Goal: Information Seeking & Learning: Learn about a topic

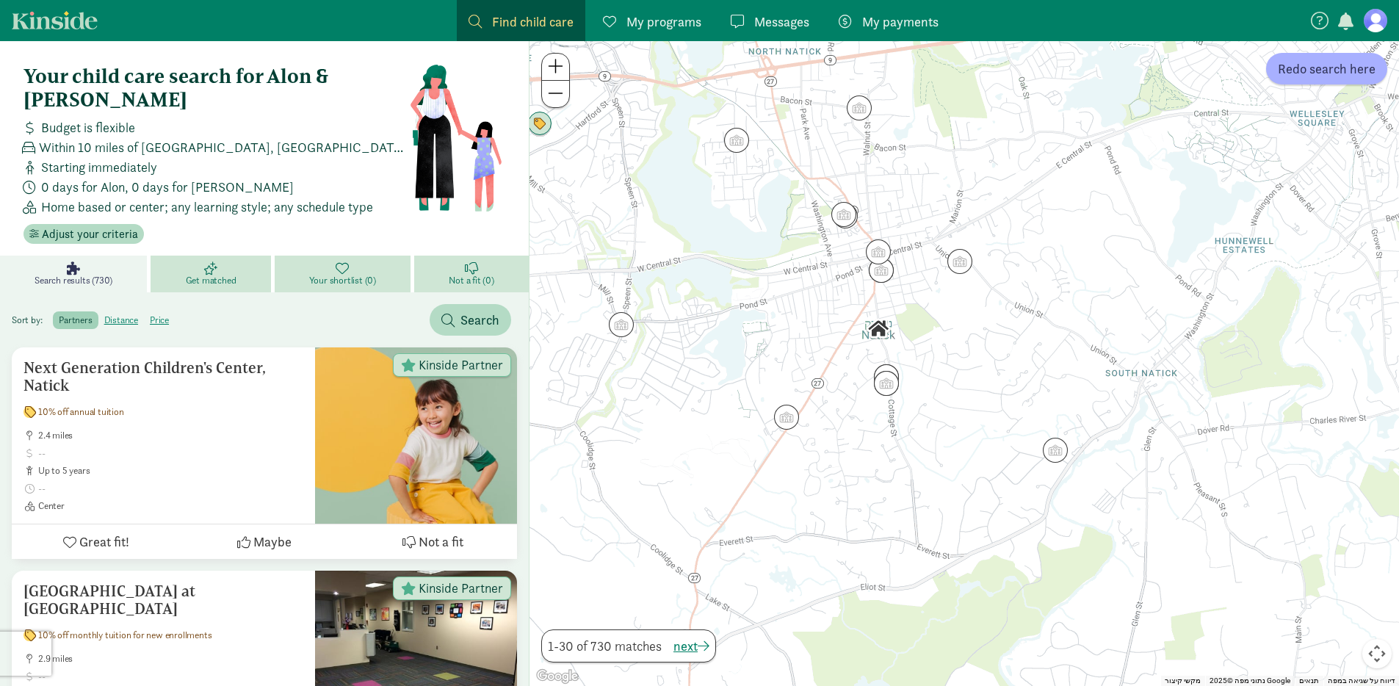
drag, startPoint x: 924, startPoint y: 243, endPoint x: 965, endPoint y: 317, distance: 84.8
click at [965, 317] on div at bounding box center [963, 363] width 869 height 645
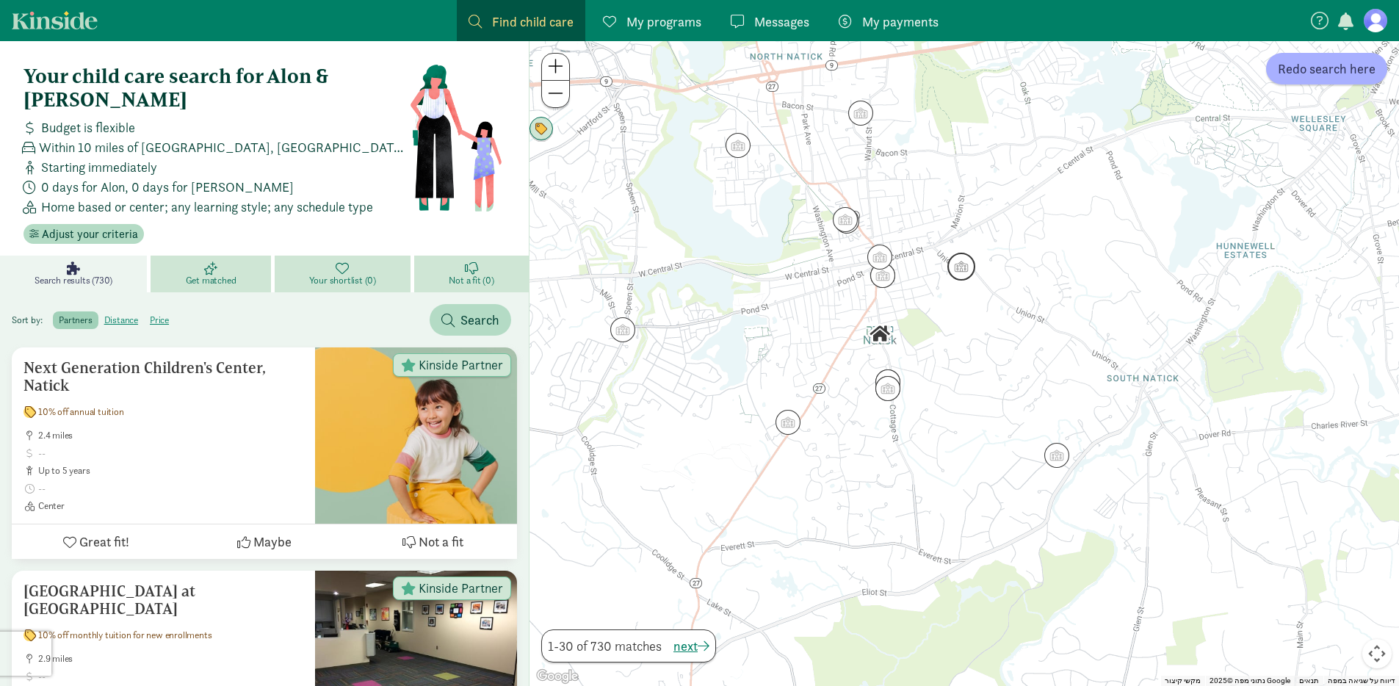
click at [967, 265] on img "Click to see details" at bounding box center [961, 267] width 28 height 28
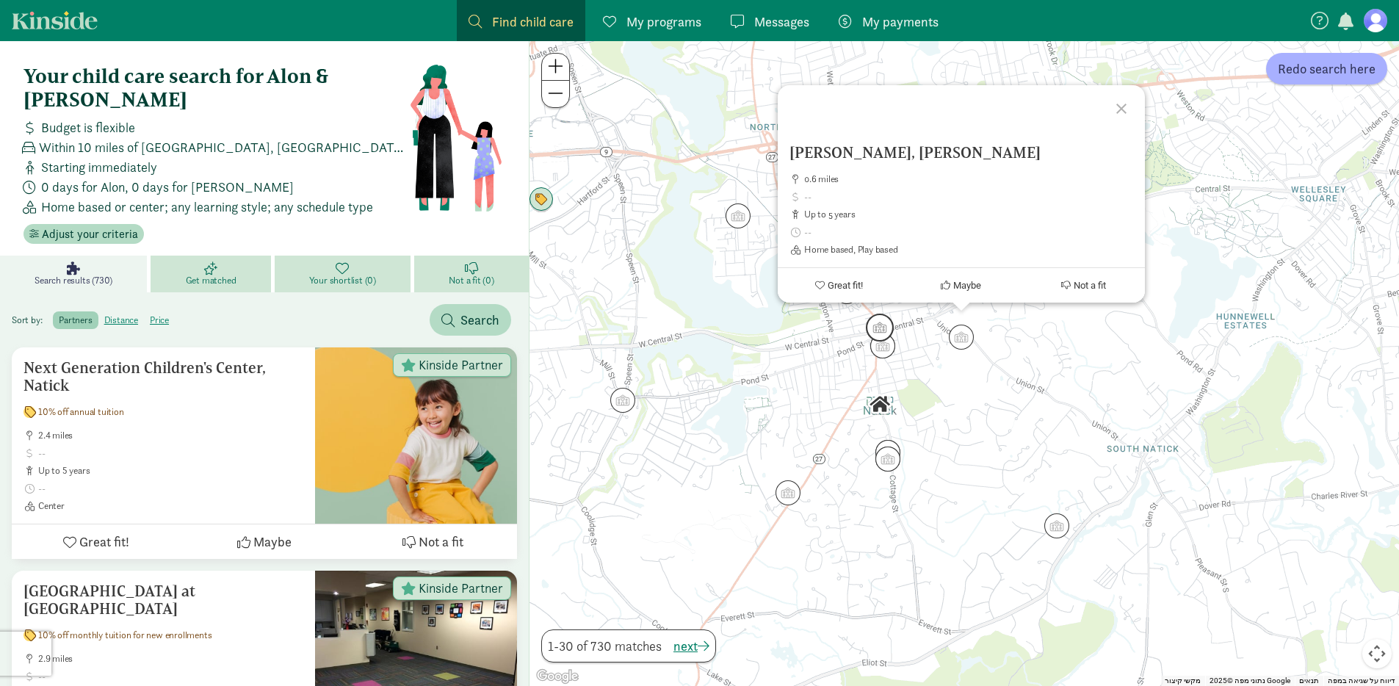
click at [888, 324] on img "Click to see details" at bounding box center [880, 327] width 28 height 28
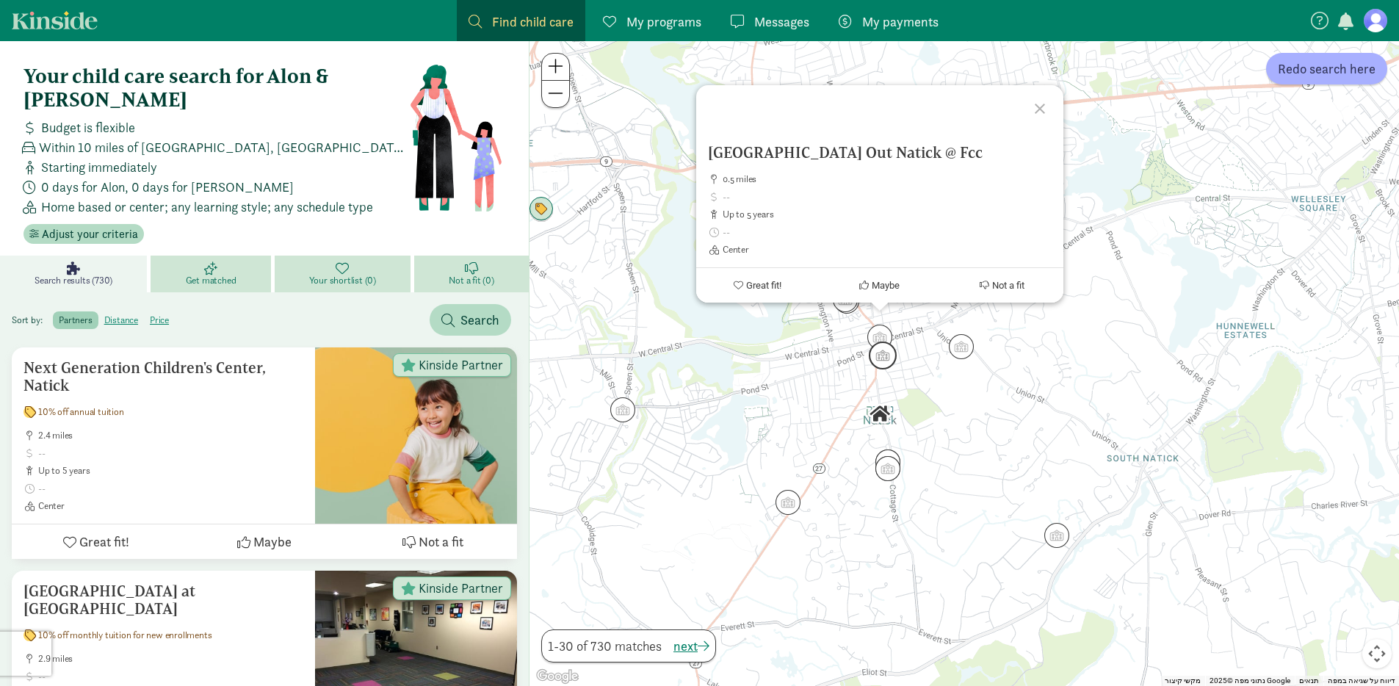
click at [881, 357] on img "Click to see details" at bounding box center [882, 355] width 28 height 28
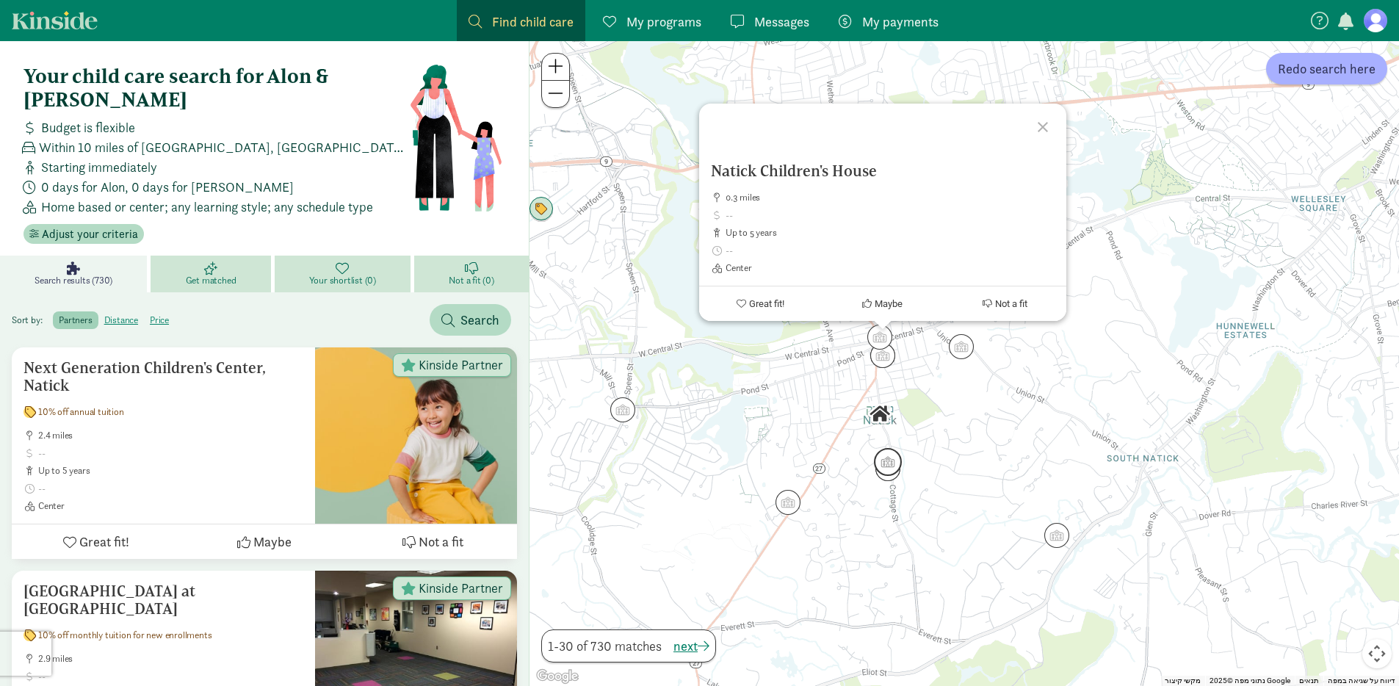
click at [891, 469] on img "Click to see details" at bounding box center [888, 462] width 28 height 28
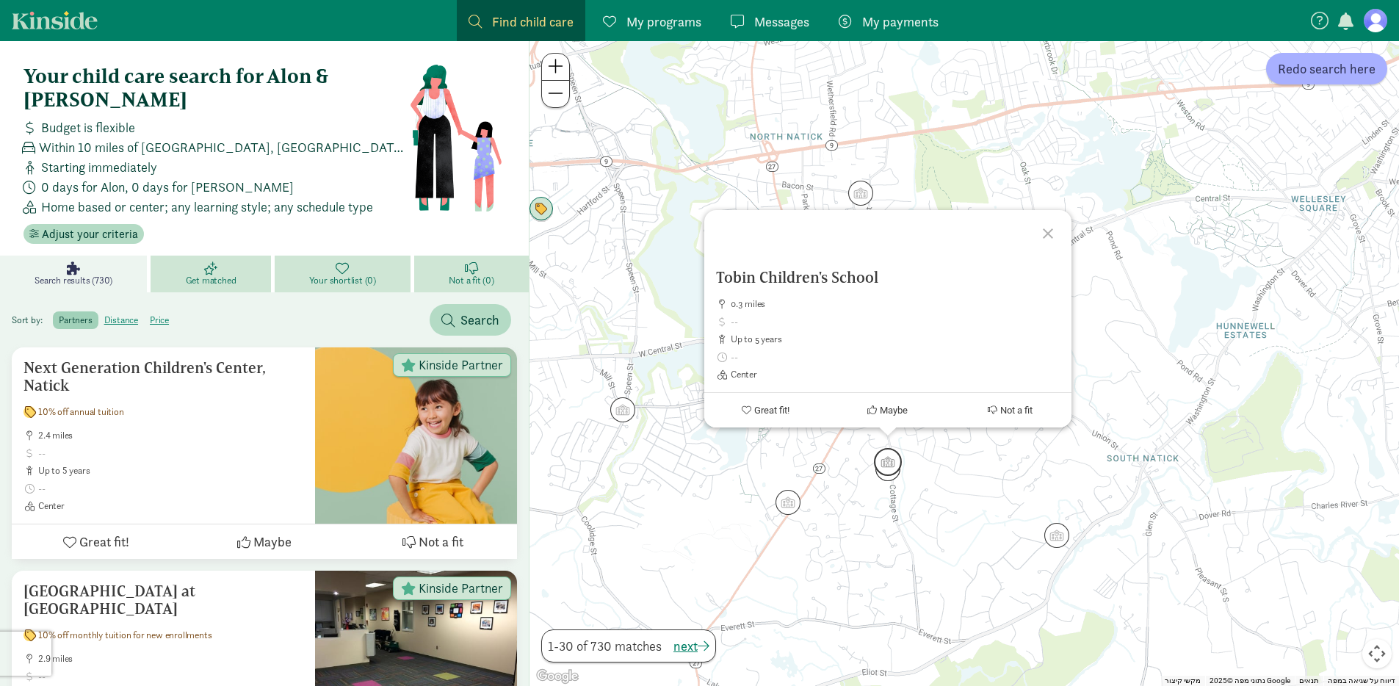
click at [896, 454] on img "Click to see details" at bounding box center [888, 462] width 28 height 28
click at [888, 478] on img "Click to see details" at bounding box center [888, 468] width 28 height 28
click at [1052, 537] on img "Click to see details" at bounding box center [1056, 535] width 28 height 28
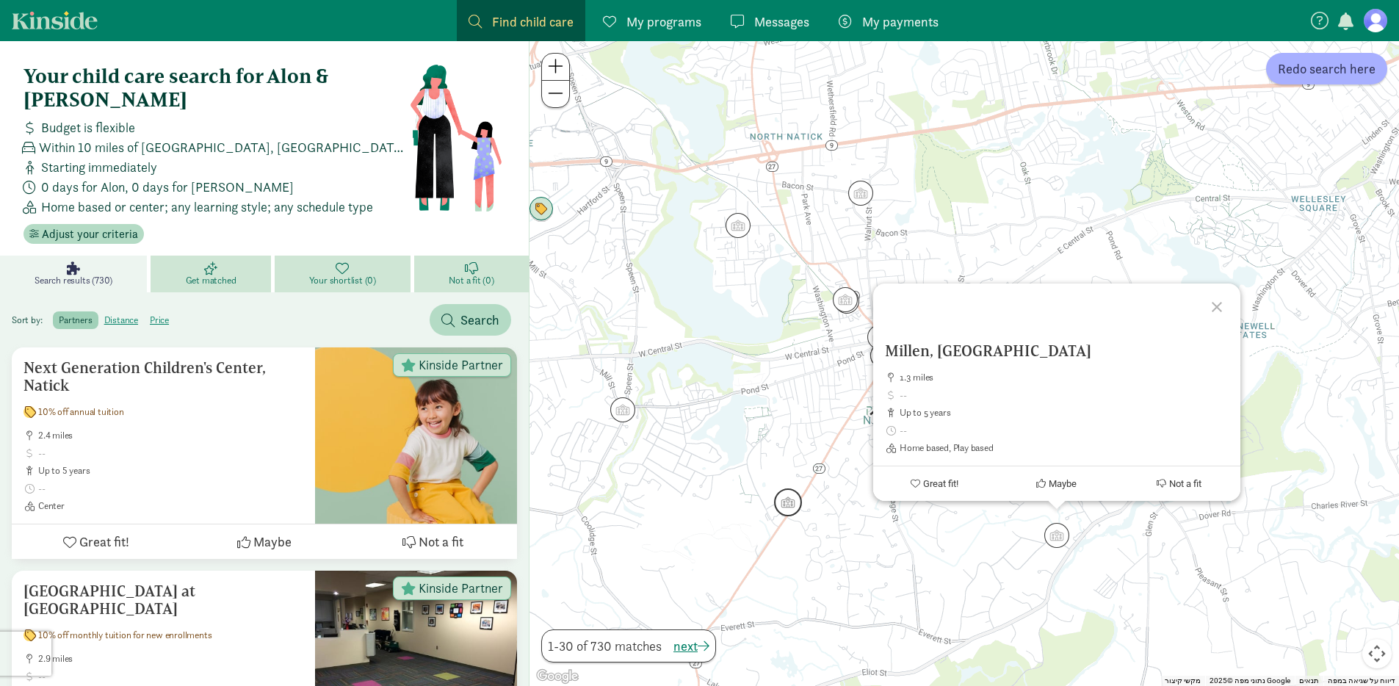
click at [787, 504] on img "Click to see details" at bounding box center [788, 502] width 28 height 28
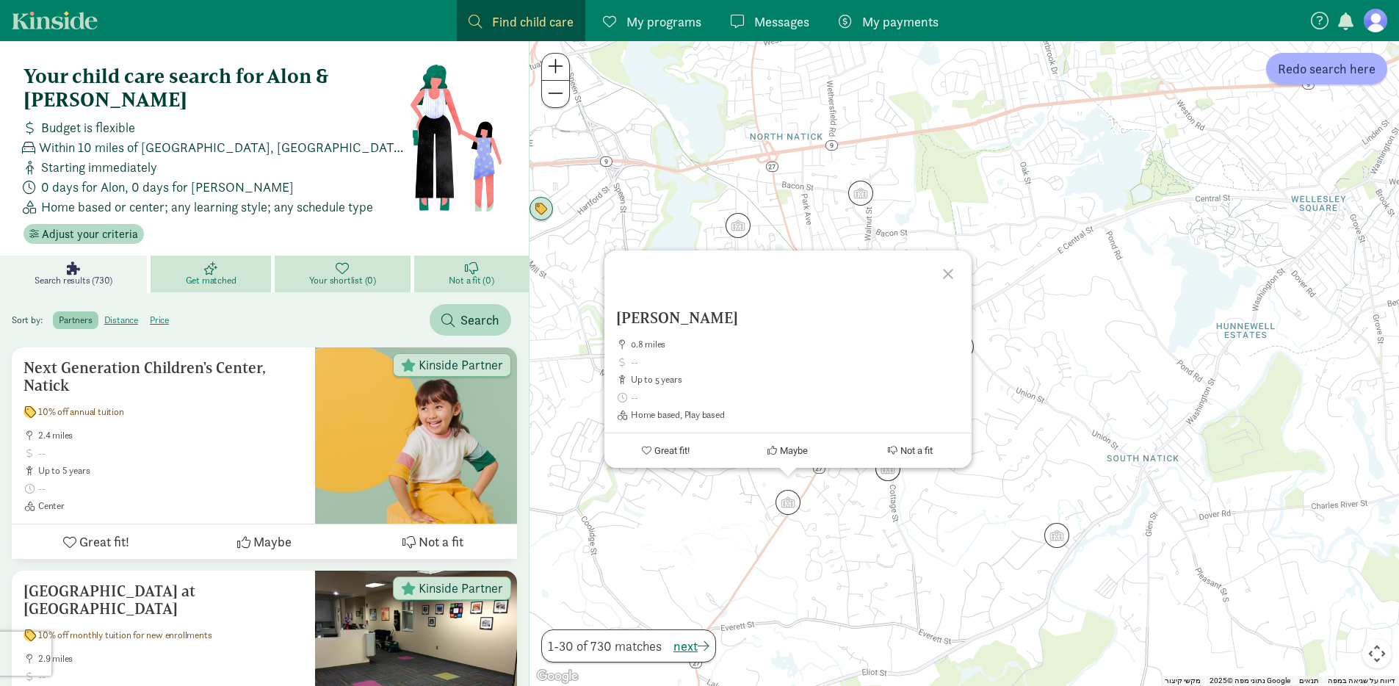
click at [748, 521] on div "כדי לנווט, לוחצים על מקשי החיצים. [PERSON_NAME] 0.8 miles up to 5 years Home ba…" at bounding box center [963, 363] width 869 height 645
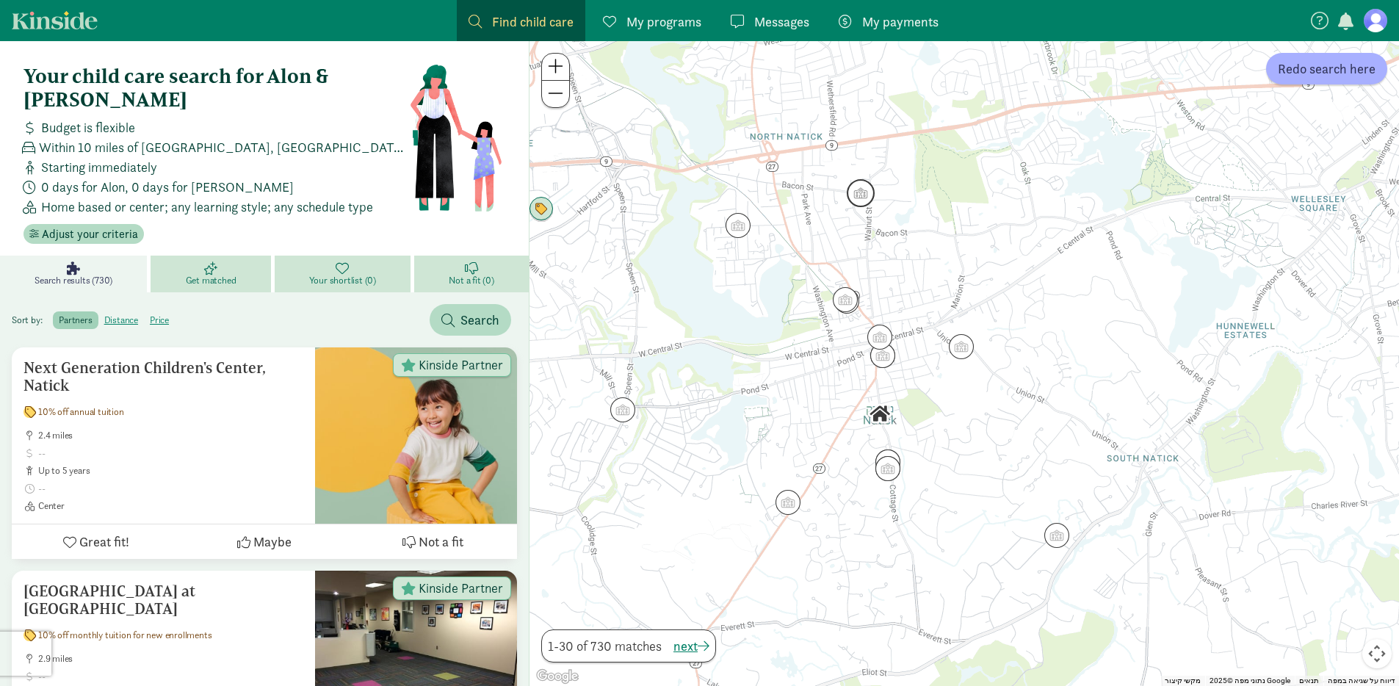
click at [854, 191] on img "Click to see details" at bounding box center [860, 193] width 28 height 28
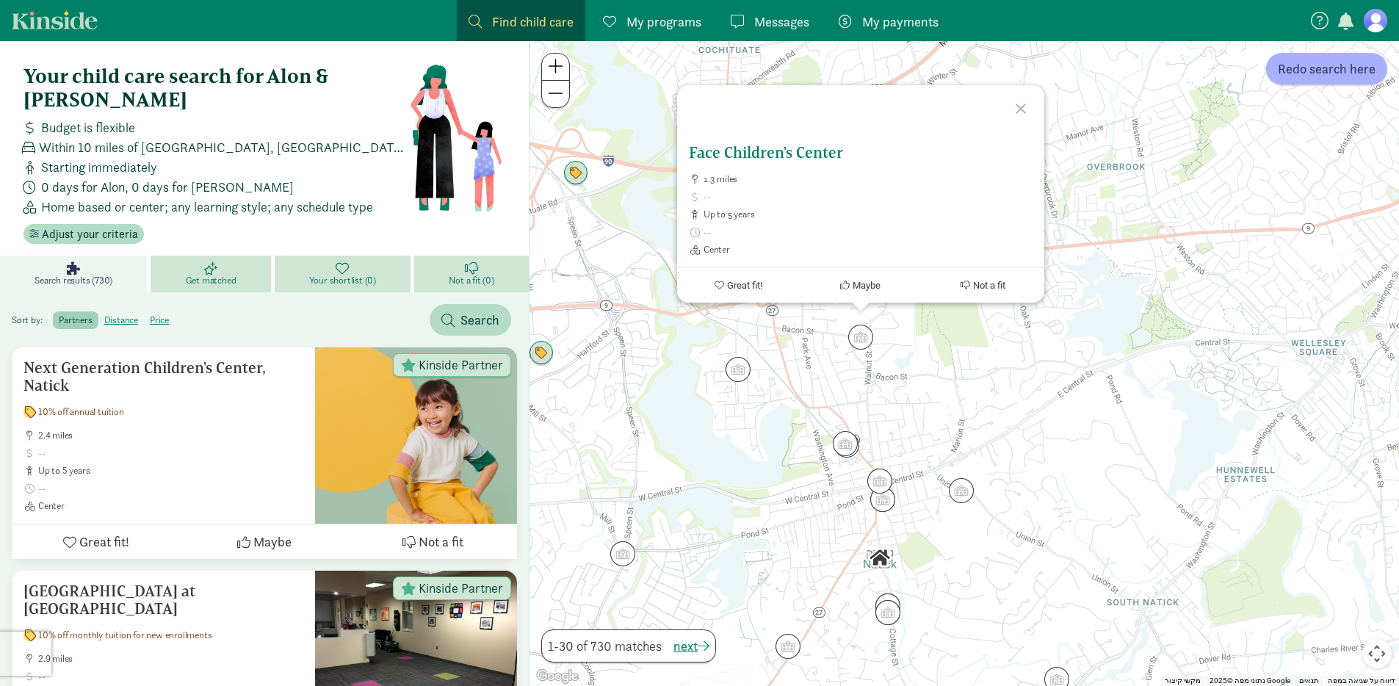
click at [752, 148] on h5 "Face Children's Center" at bounding box center [861, 153] width 344 height 18
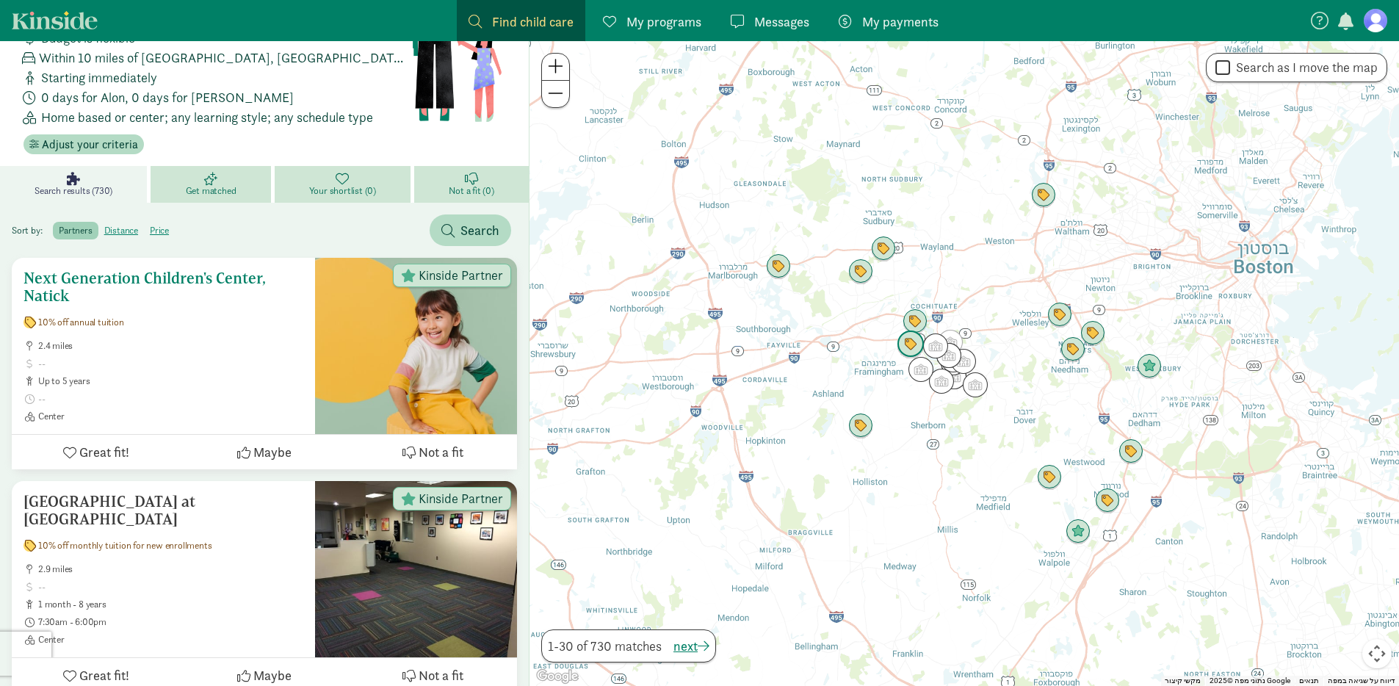
scroll to position [90, 0]
click at [944, 386] on img "Click to see details" at bounding box center [941, 381] width 28 height 28
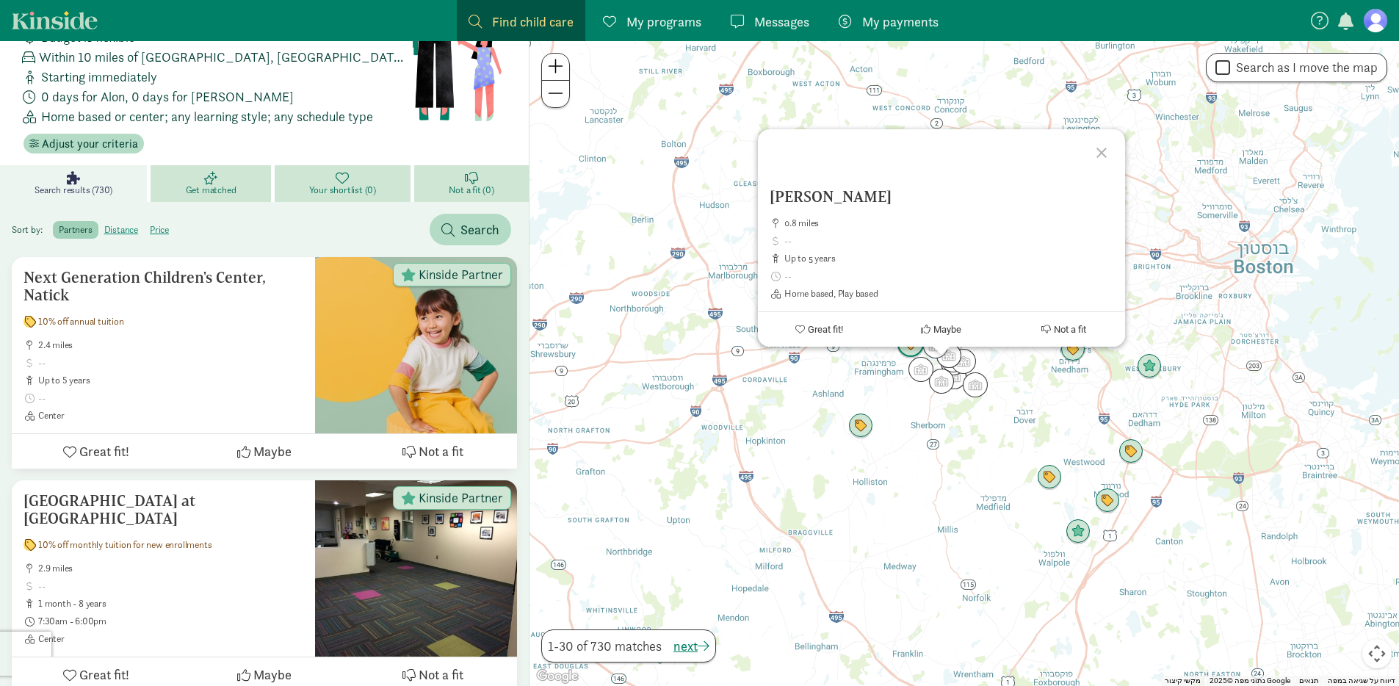
click at [909, 348] on img "Click to see details" at bounding box center [910, 344] width 28 height 28
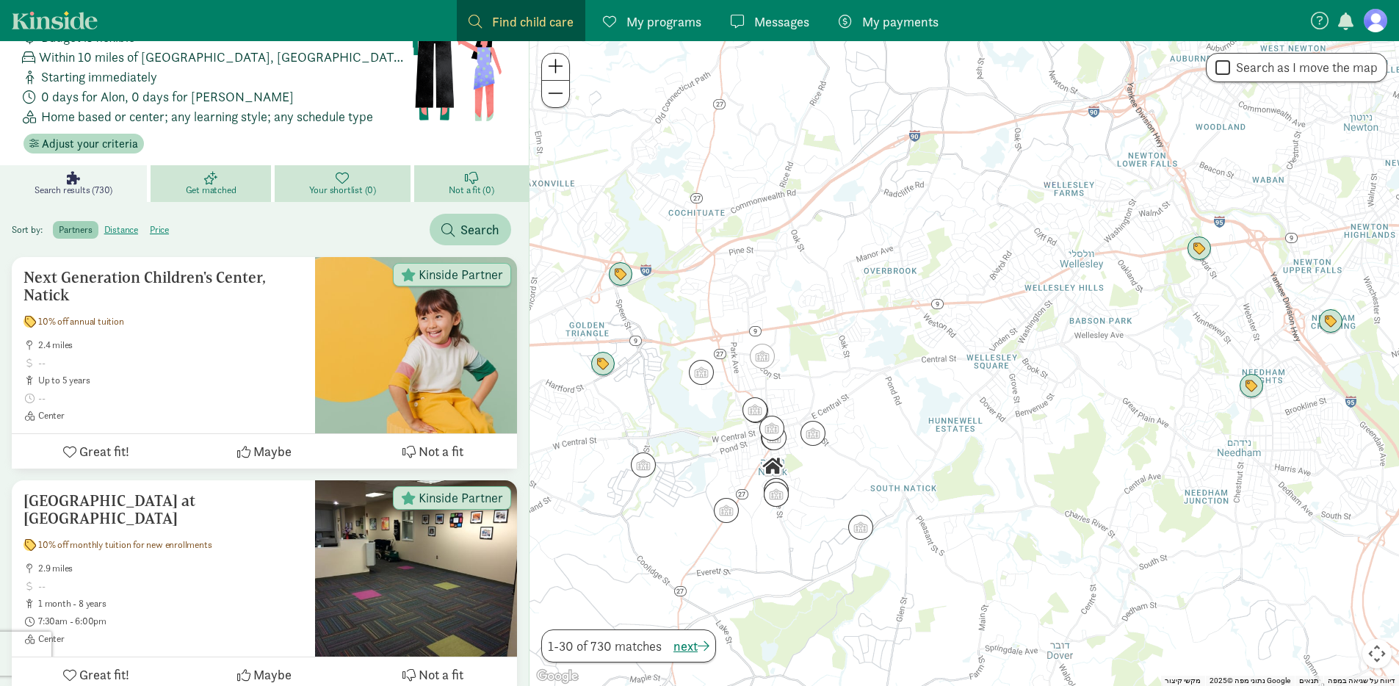
drag, startPoint x: 710, startPoint y: 299, endPoint x: 725, endPoint y: 300, distance: 14.8
click at [775, 300] on div at bounding box center [963, 363] width 869 height 645
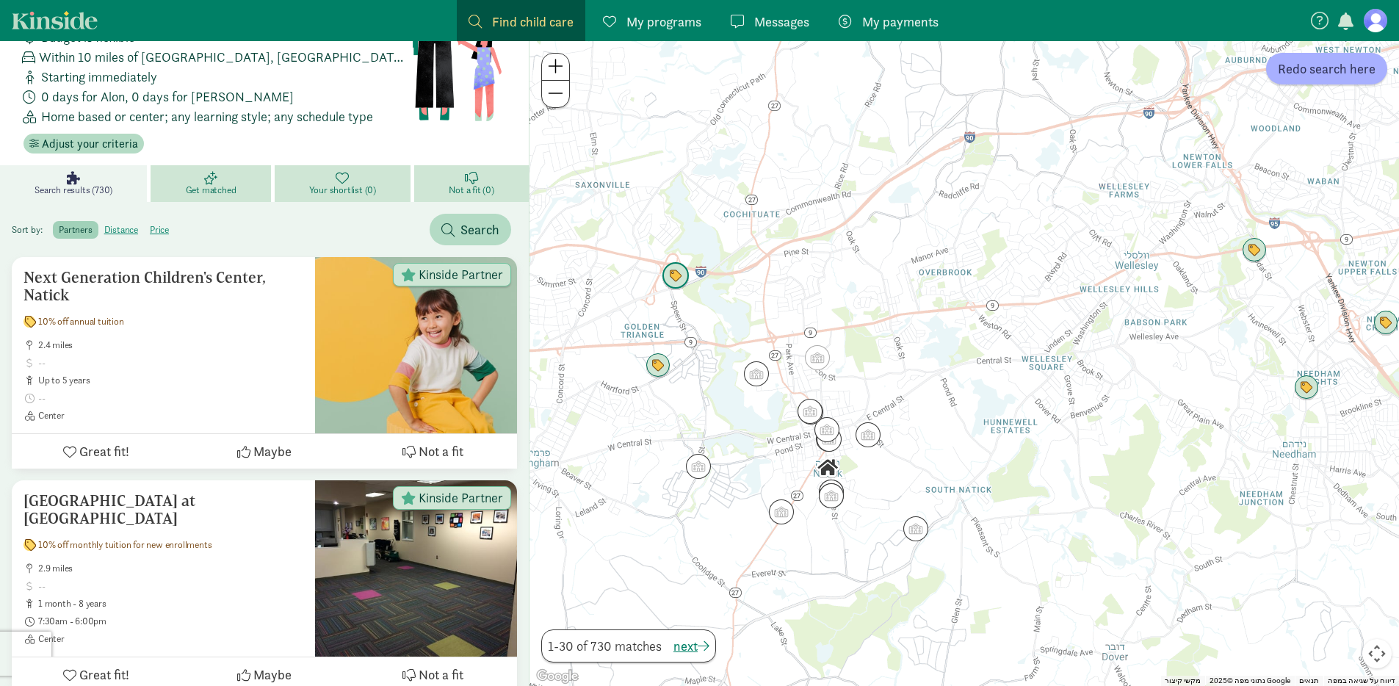
click at [678, 281] on img "Click to see details" at bounding box center [675, 276] width 28 height 28
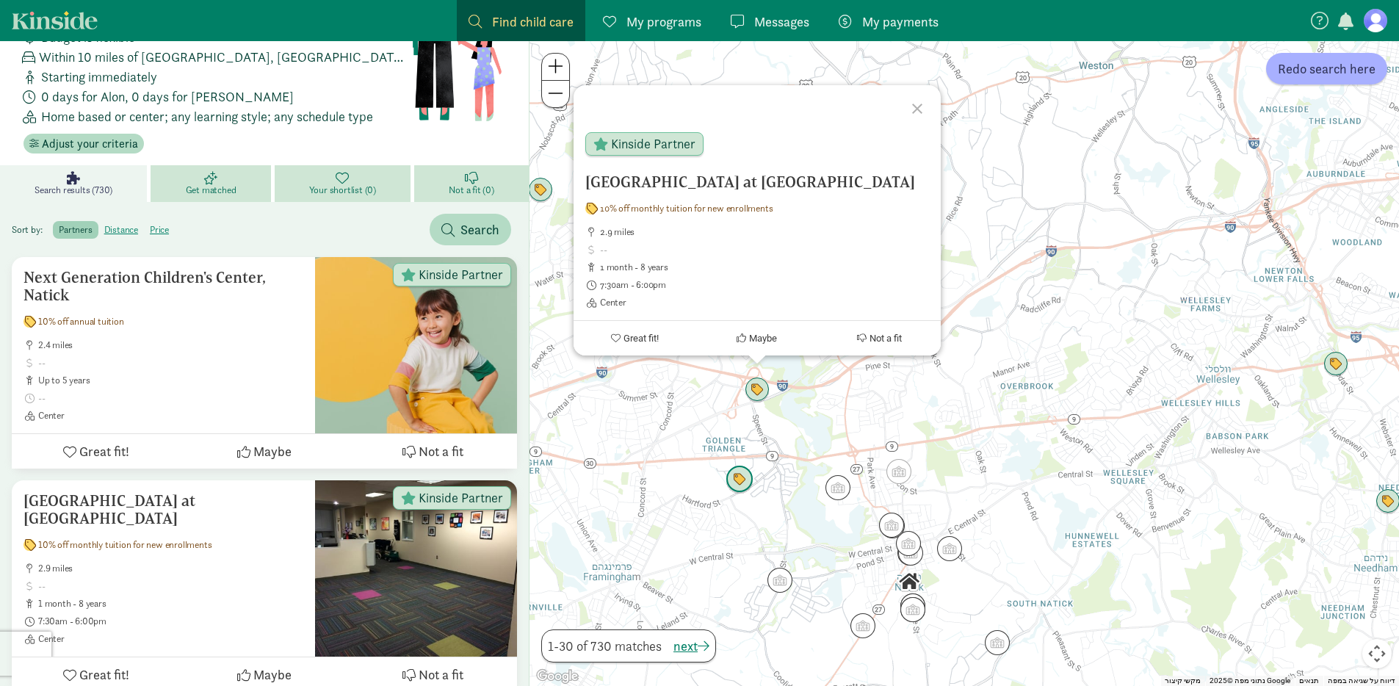
click at [743, 476] on img "Click to see details" at bounding box center [739, 479] width 28 height 28
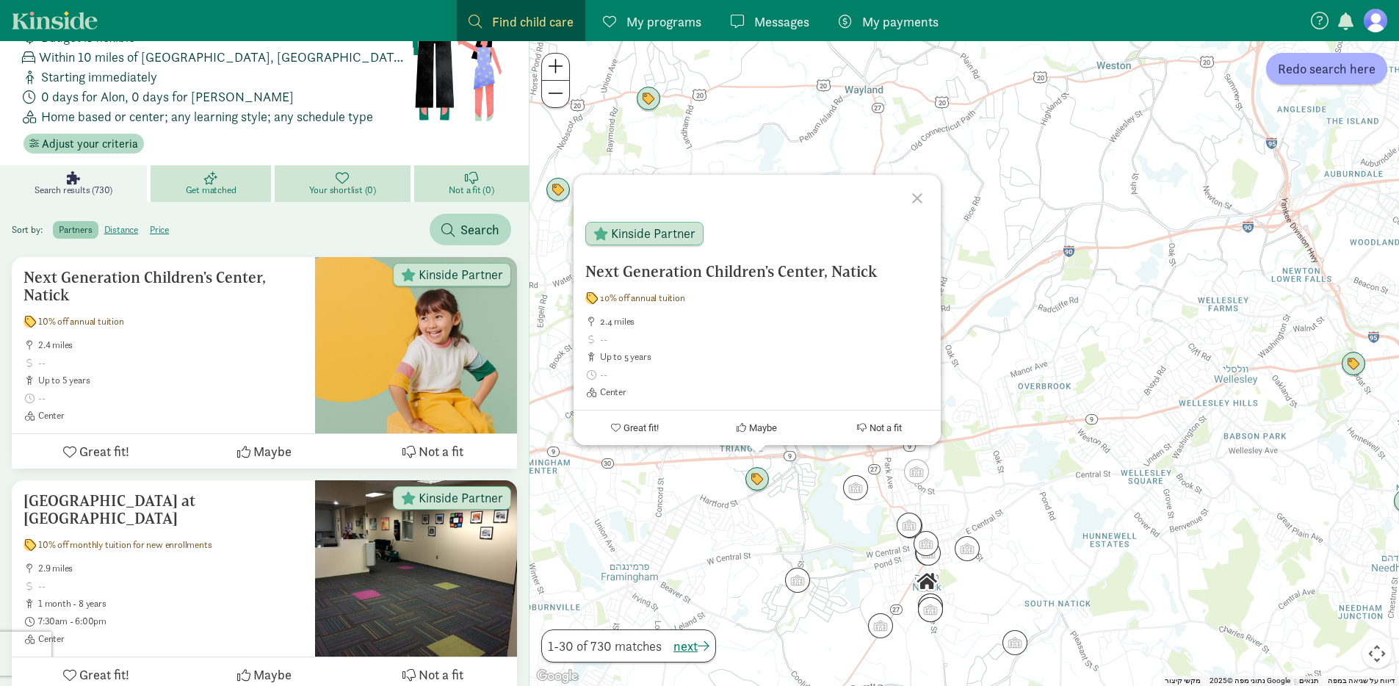
click at [686, 505] on div "כדי לנווט, לוחצים על מקשי החיצים. Next Generation Children's Center, Natick 10%…" at bounding box center [963, 363] width 869 height 645
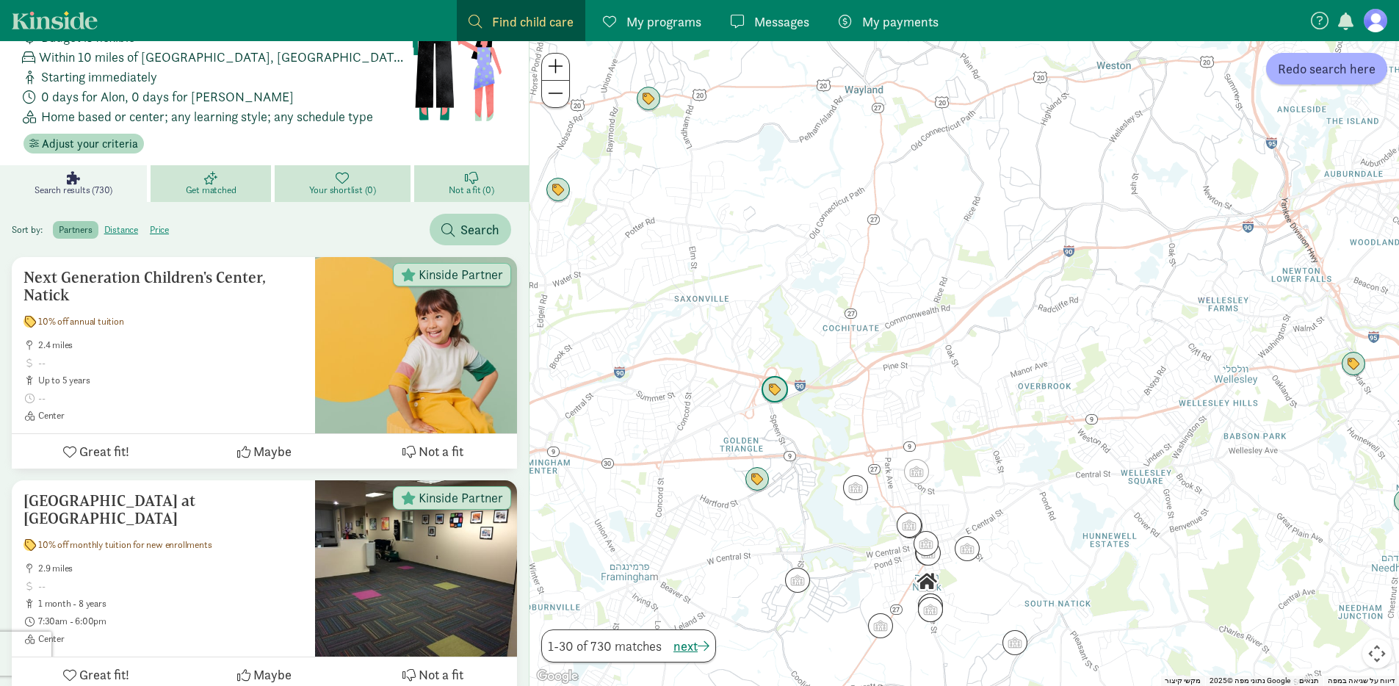
click at [783, 392] on img "Click to see details" at bounding box center [775, 390] width 28 height 28
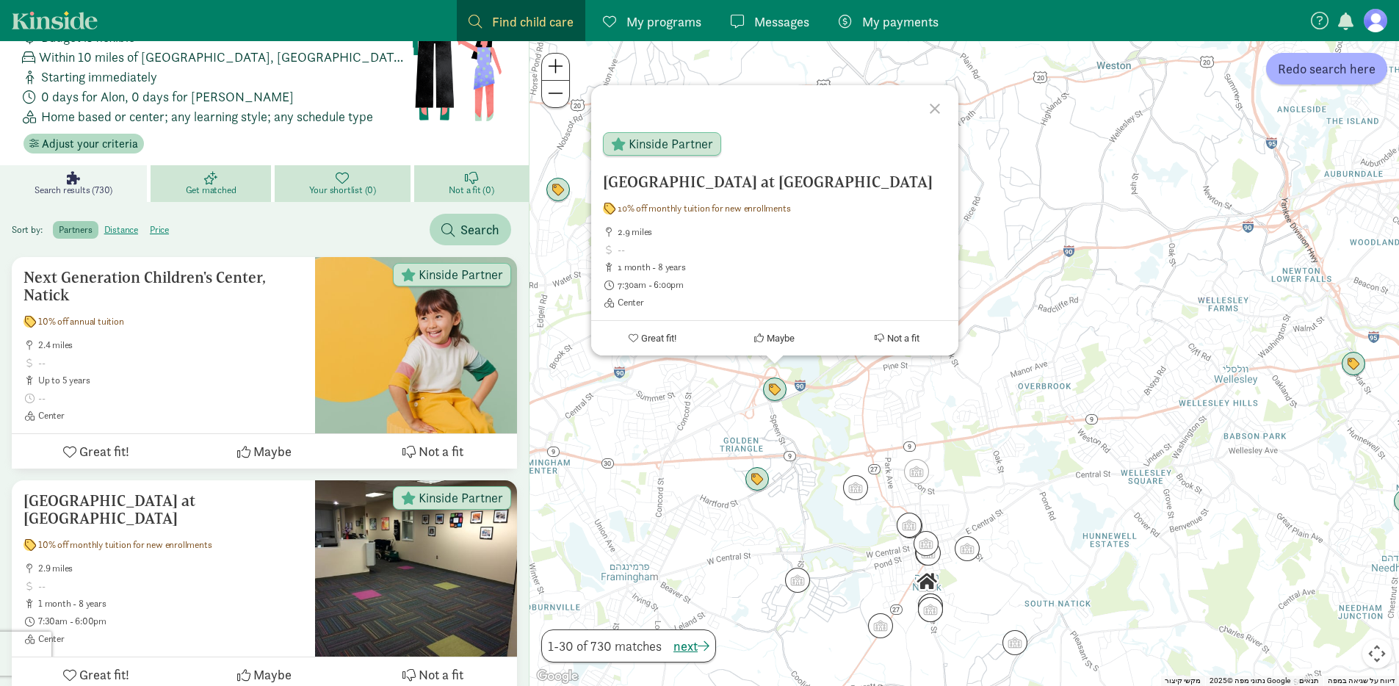
click at [1084, 363] on div "KinderCare Learning Center at Cochituate Road 10% off monthly tuition for new e…" at bounding box center [963, 363] width 869 height 645
